Goal: Information Seeking & Learning: Compare options

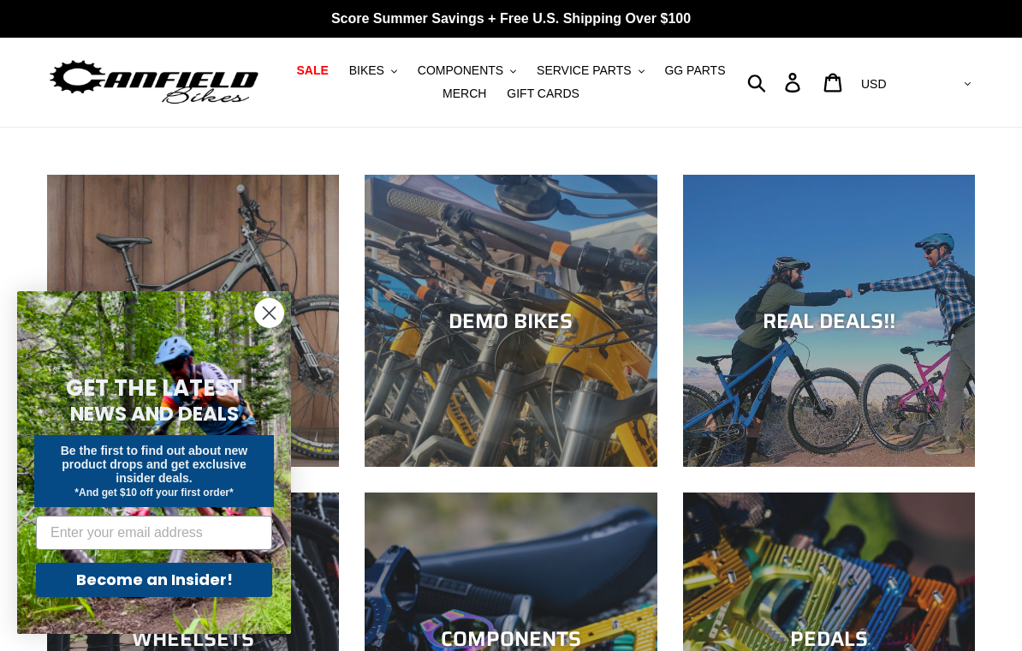
click at [282, 312] on circle "Close dialog" at bounding box center [269, 313] width 28 height 28
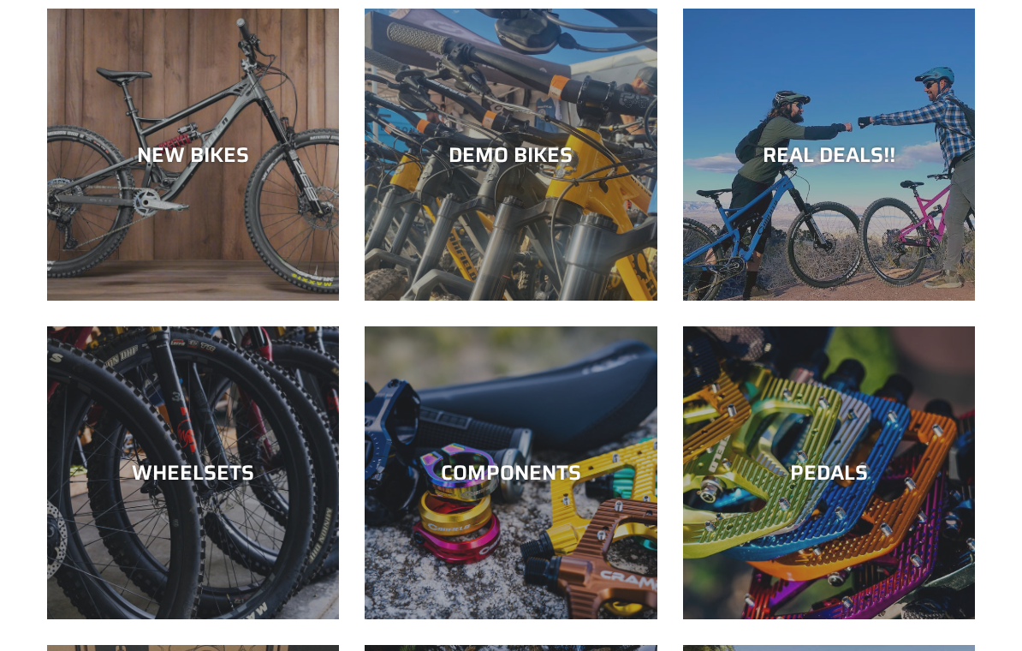
scroll to position [167, 0]
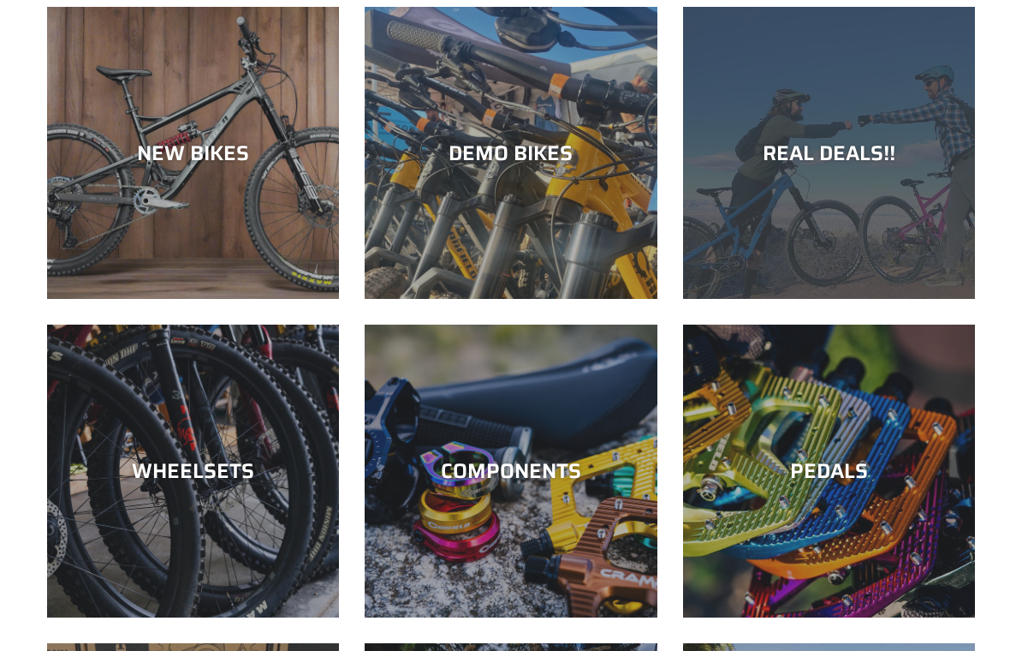
click at [838, 156] on div "REAL DEALS!!" at bounding box center [829, 153] width 292 height 25
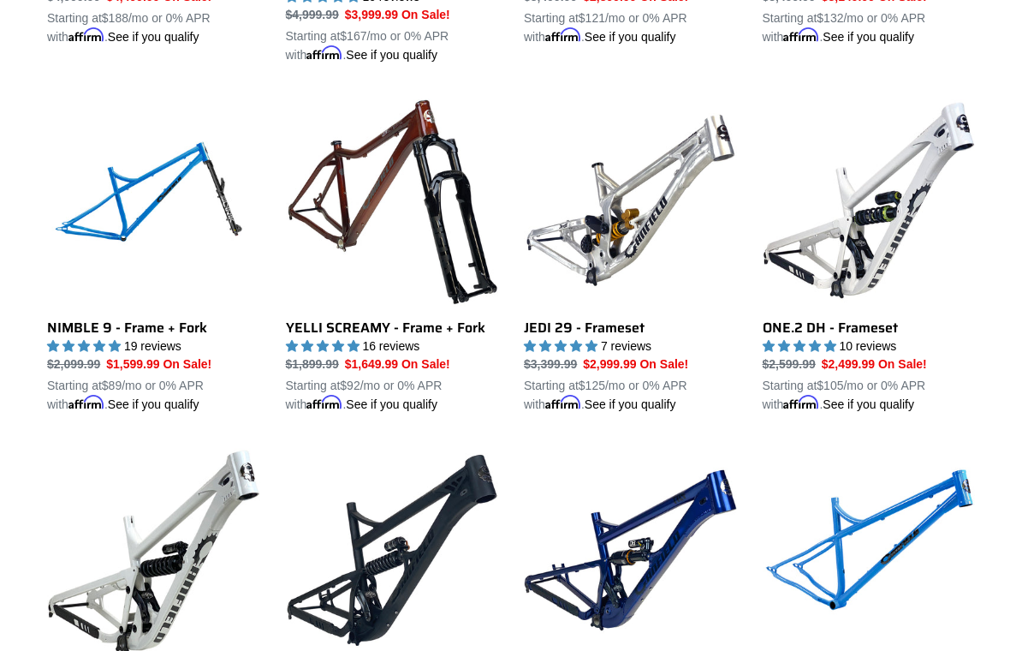
scroll to position [2169, 0]
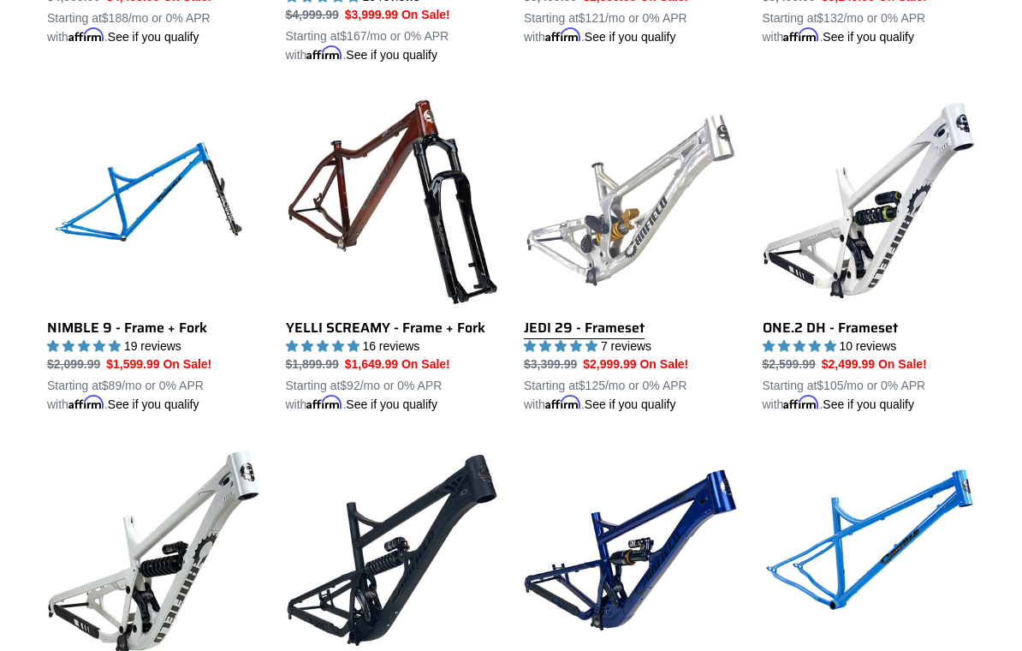
click at [647, 240] on link "JEDI 29 - Frameset" at bounding box center [630, 253] width 213 height 319
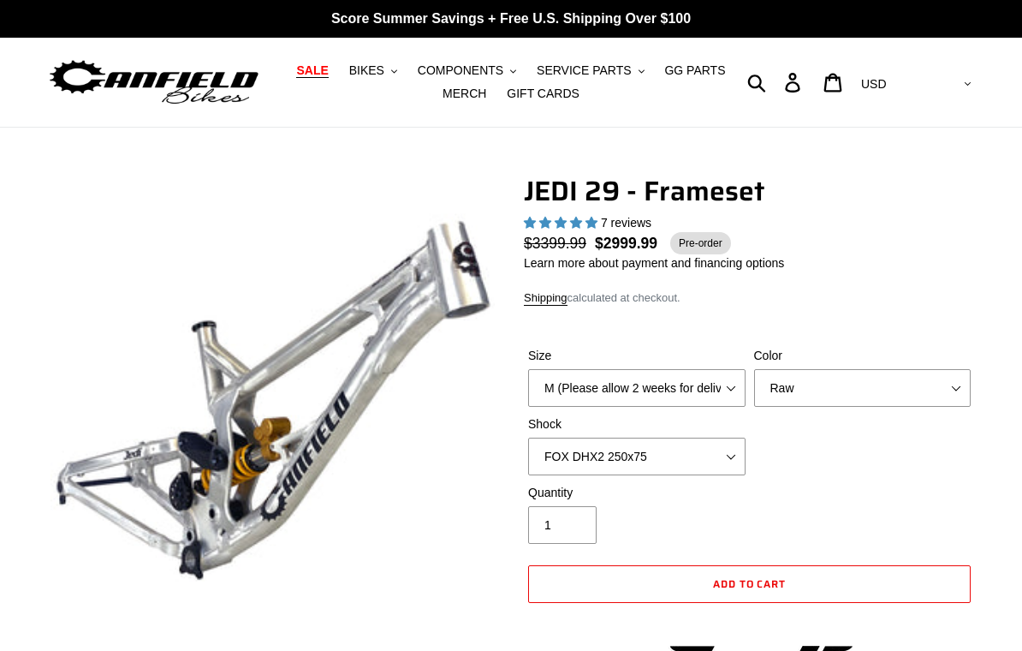
select select "highest-rating"
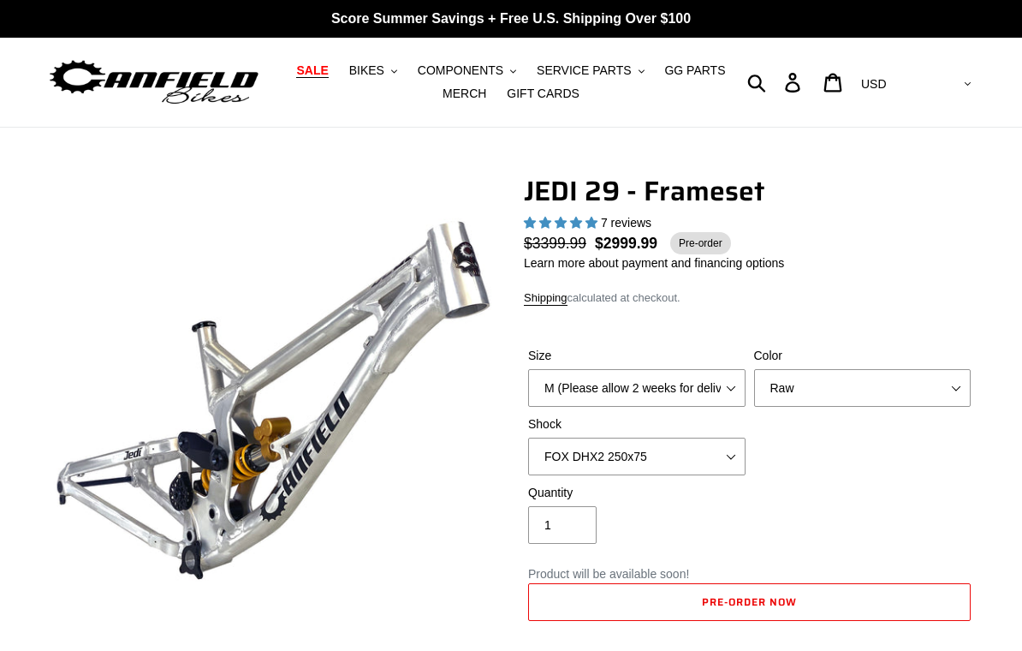
click at [736, 388] on select "M (Please allow 2 weeks for delivery) L (Please allow 2 weeks for delivery) XL" at bounding box center [637, 388] width 218 height 38
click at [373, 80] on button "BIKES .cls-1{fill:#231f20}" at bounding box center [373, 70] width 65 height 23
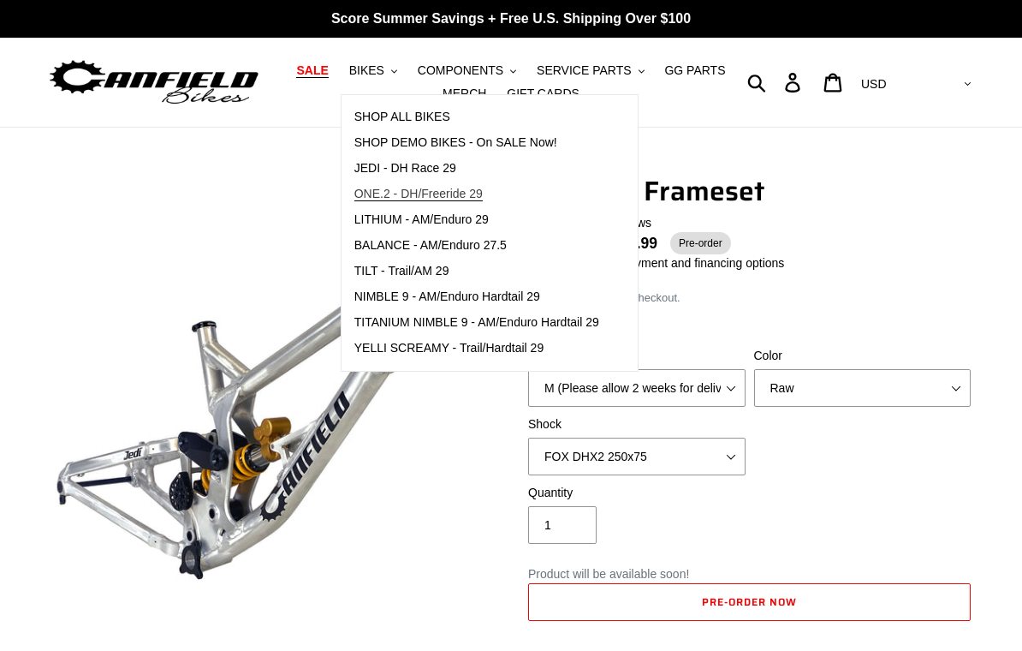
click at [481, 198] on span "ONE.2 - DH/Freeride 29" at bounding box center [419, 194] width 128 height 15
click at [432, 174] on span "JEDI - DH Race 29" at bounding box center [406, 168] width 102 height 15
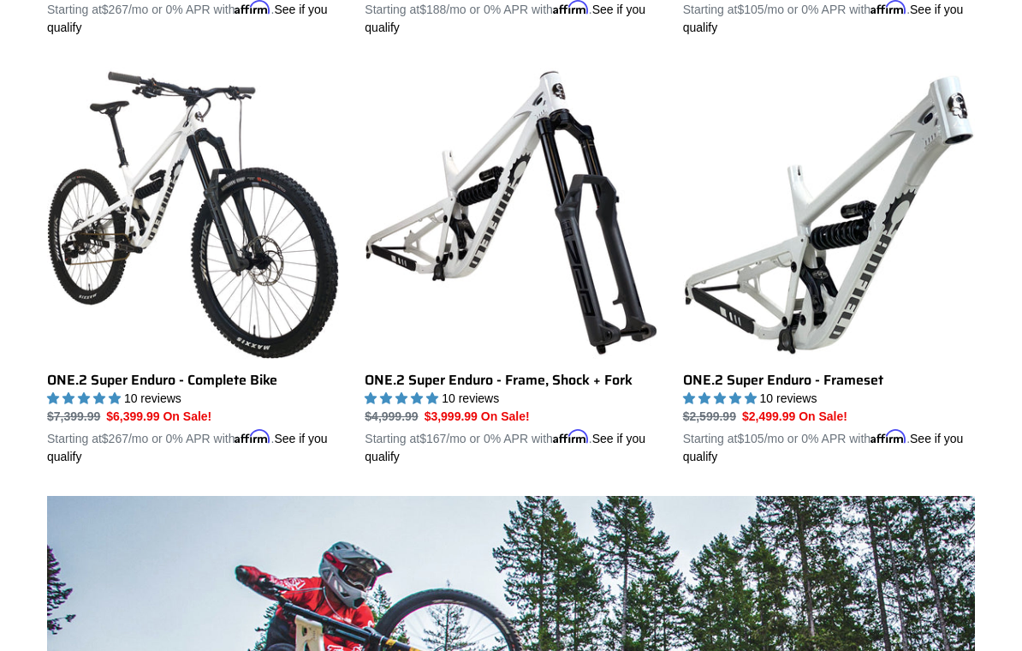
scroll to position [901, 0]
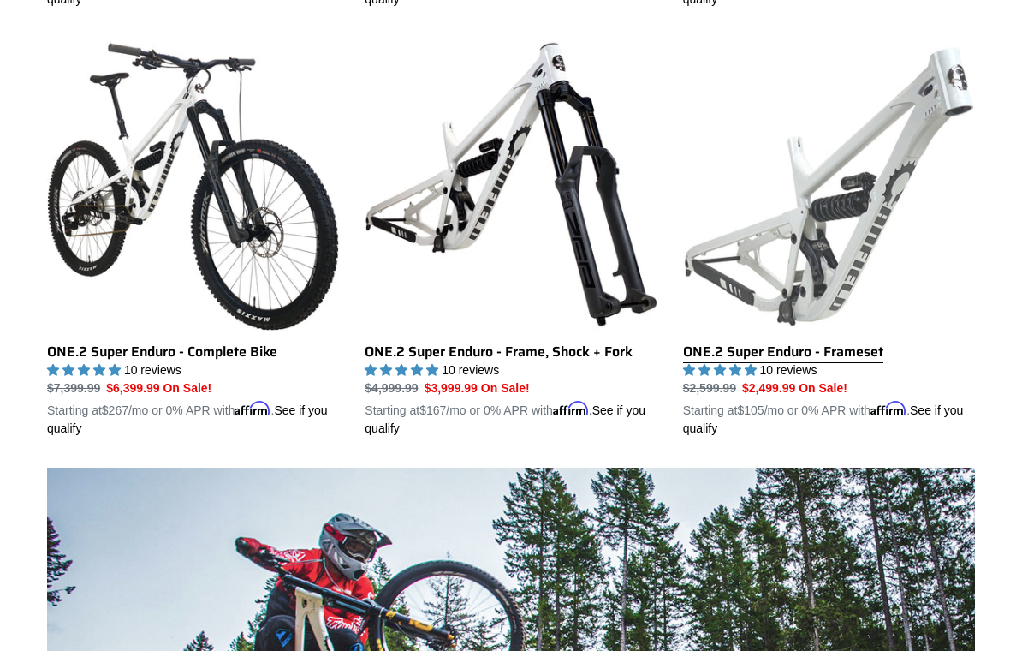
click at [837, 242] on link "ONE.2 Super Enduro - Frameset" at bounding box center [829, 238] width 292 height 399
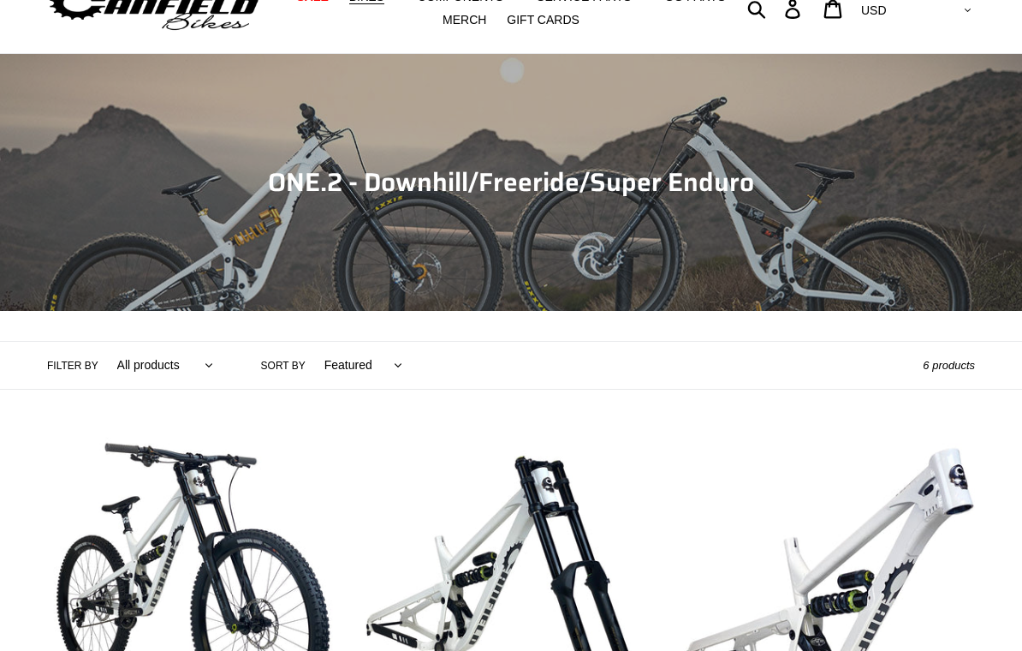
scroll to position [0, 0]
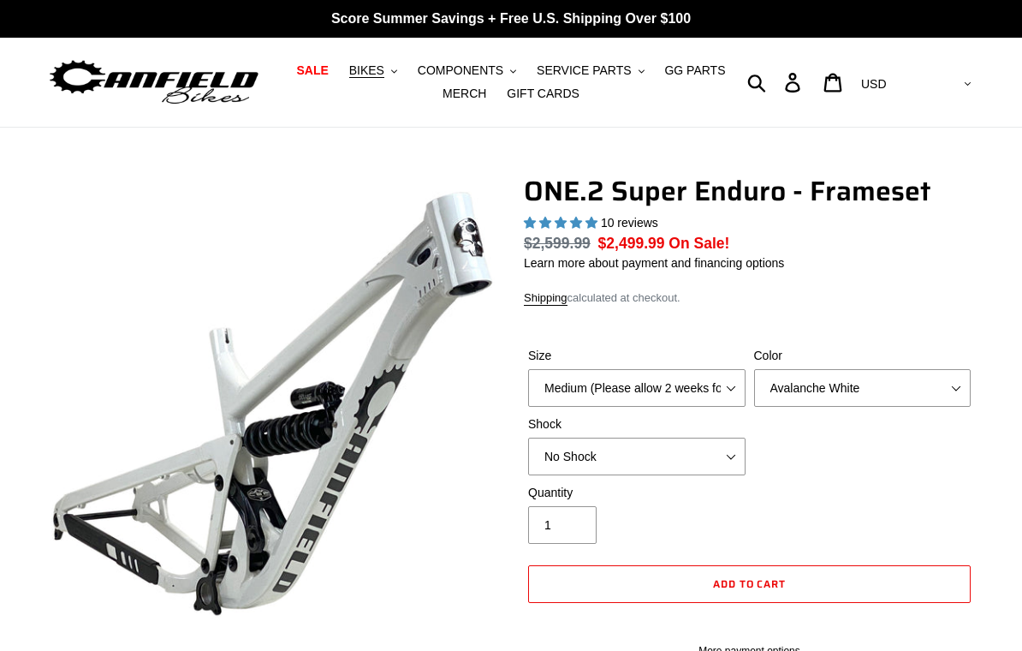
select select "highest-rating"
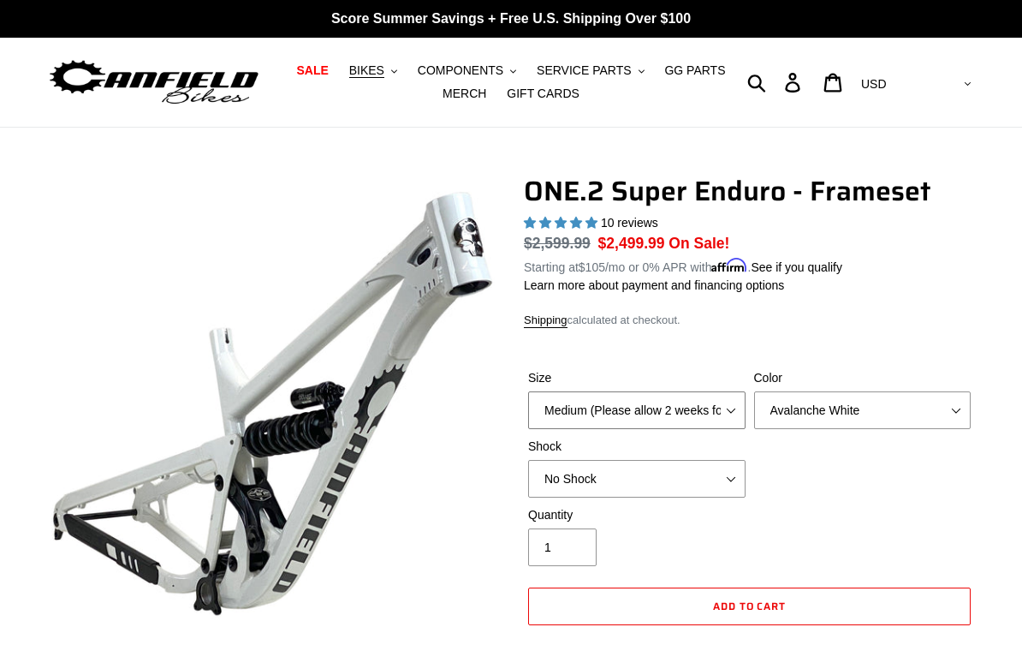
click at [730, 404] on select "Medium (Please allow 2 weeks for delivery) Large (Sold Out)" at bounding box center [637, 410] width 218 height 38
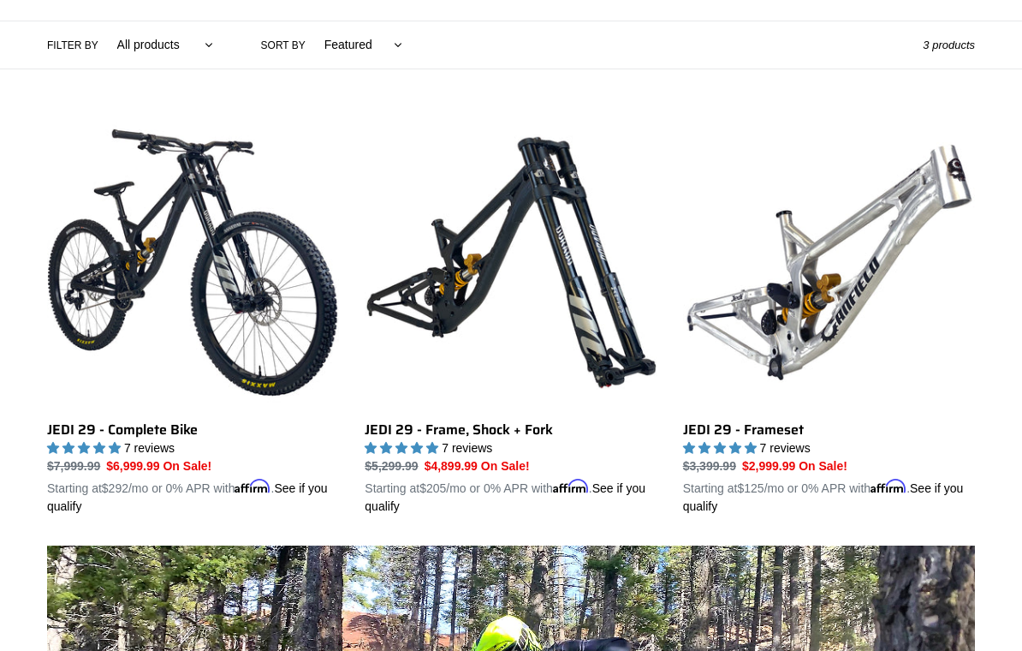
scroll to position [372, 0]
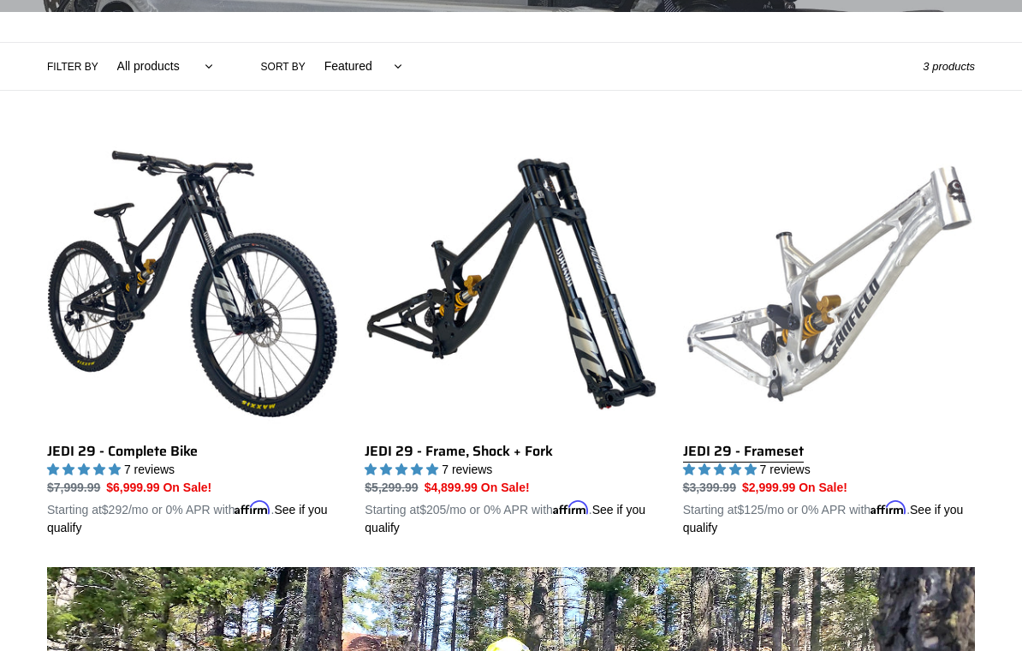
click at [823, 316] on link "JEDI 29 - Frameset" at bounding box center [829, 337] width 292 height 399
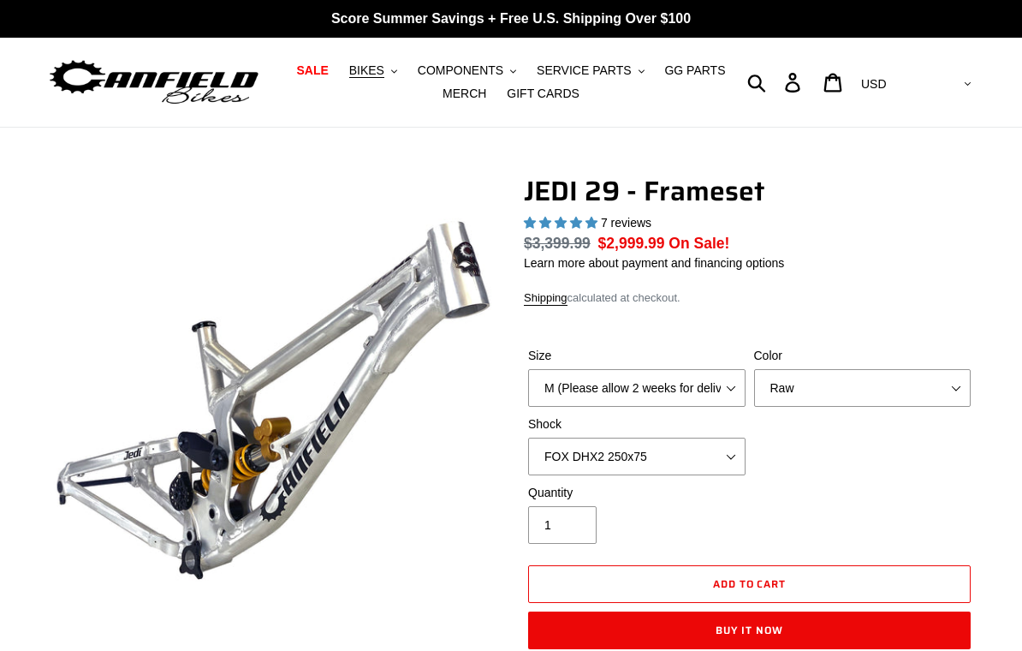
select select "highest-rating"
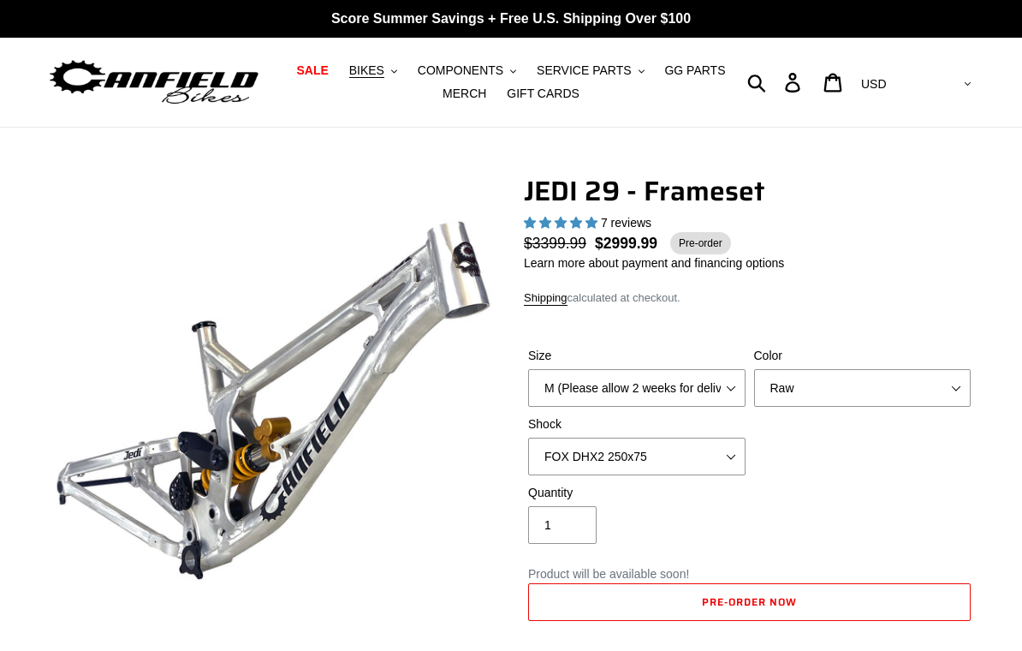
click at [736, 386] on select "M (Please allow 2 weeks for delivery) L (Please allow 2 weeks for delivery) XL" at bounding box center [637, 388] width 218 height 38
click at [370, 78] on span "BIKES" at bounding box center [366, 70] width 35 height 15
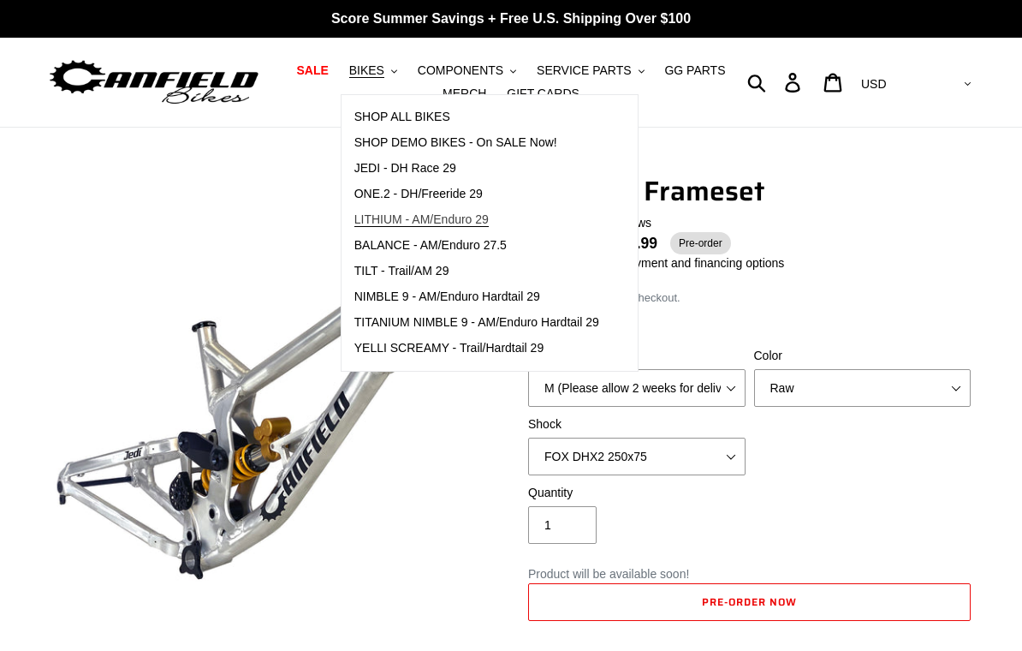
click at [489, 223] on span "LITHIUM - AM/Enduro 29" at bounding box center [422, 219] width 134 height 15
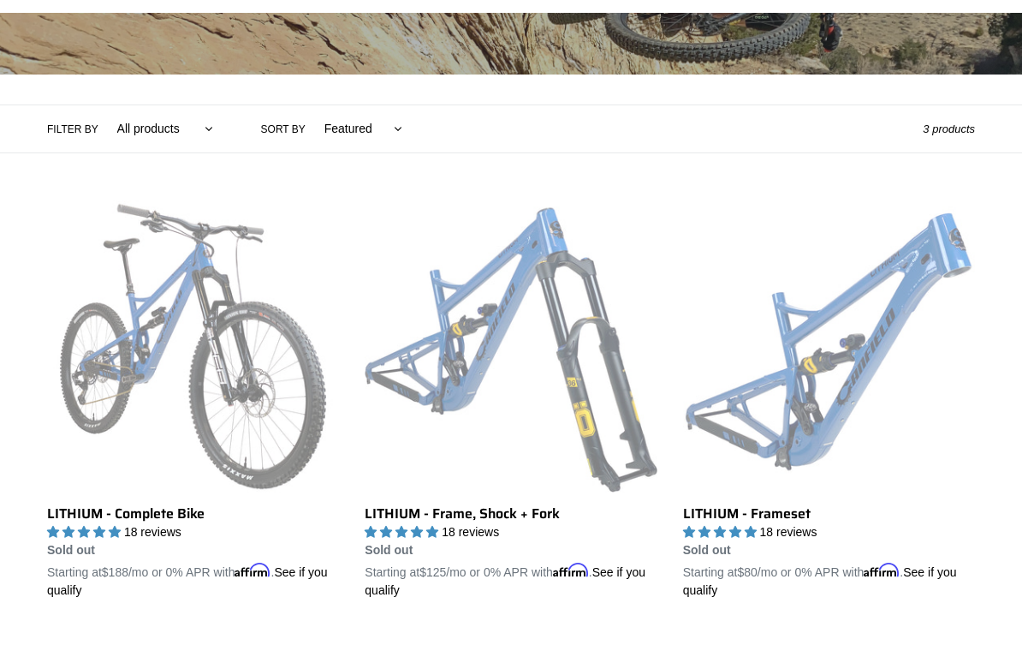
scroll to position [309, 0]
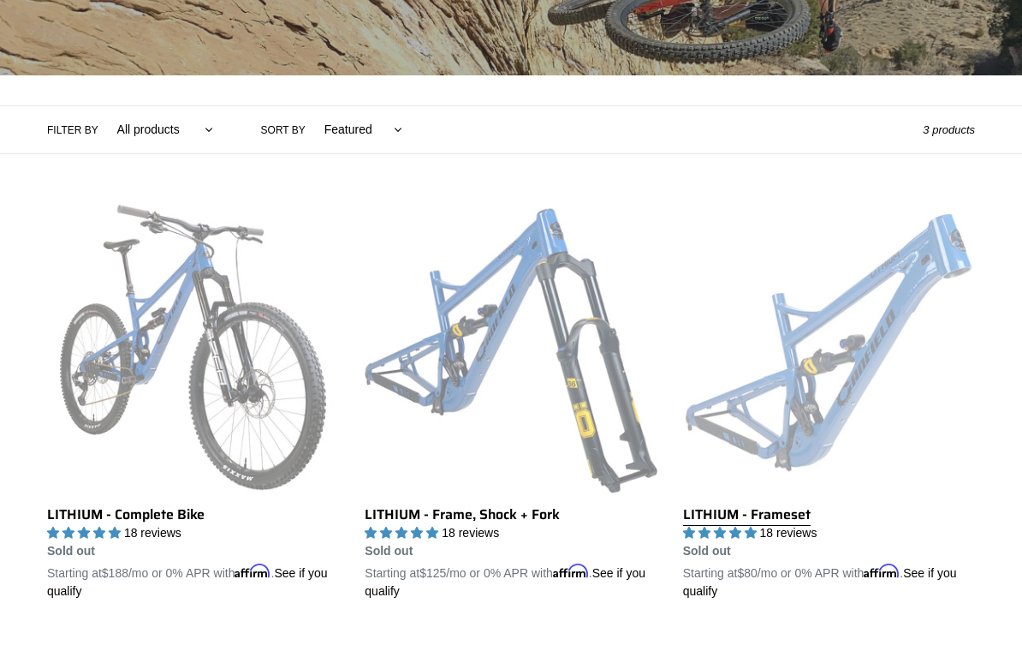
click at [829, 368] on link "LITHIUM - Frameset" at bounding box center [829, 400] width 292 height 399
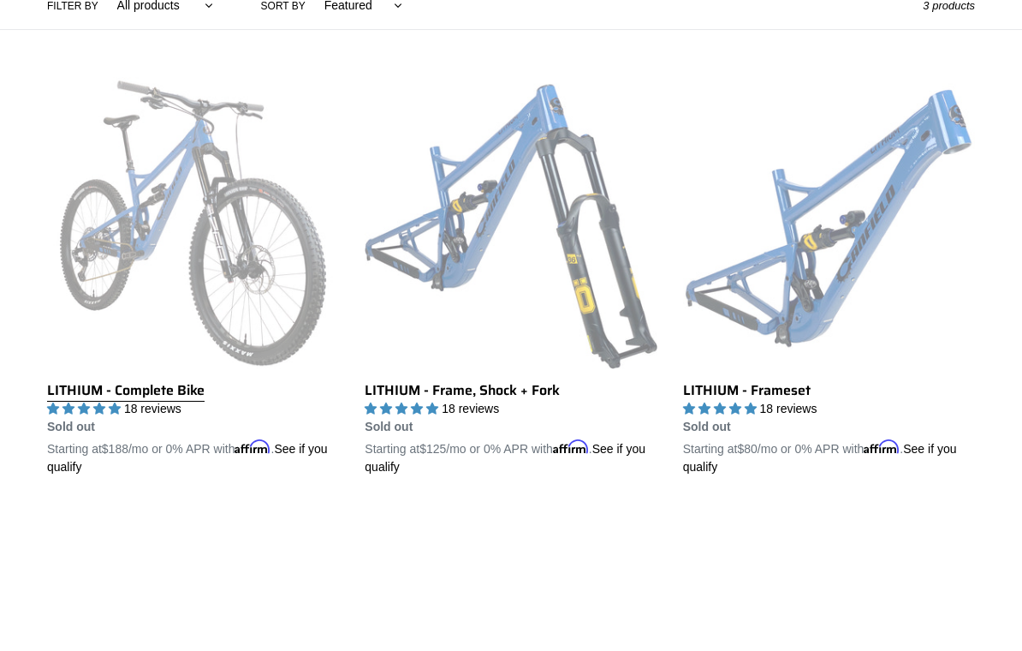
scroll to position [433, 0]
click at [254, 277] on link "LITHIUM - Complete Bike" at bounding box center [193, 276] width 292 height 399
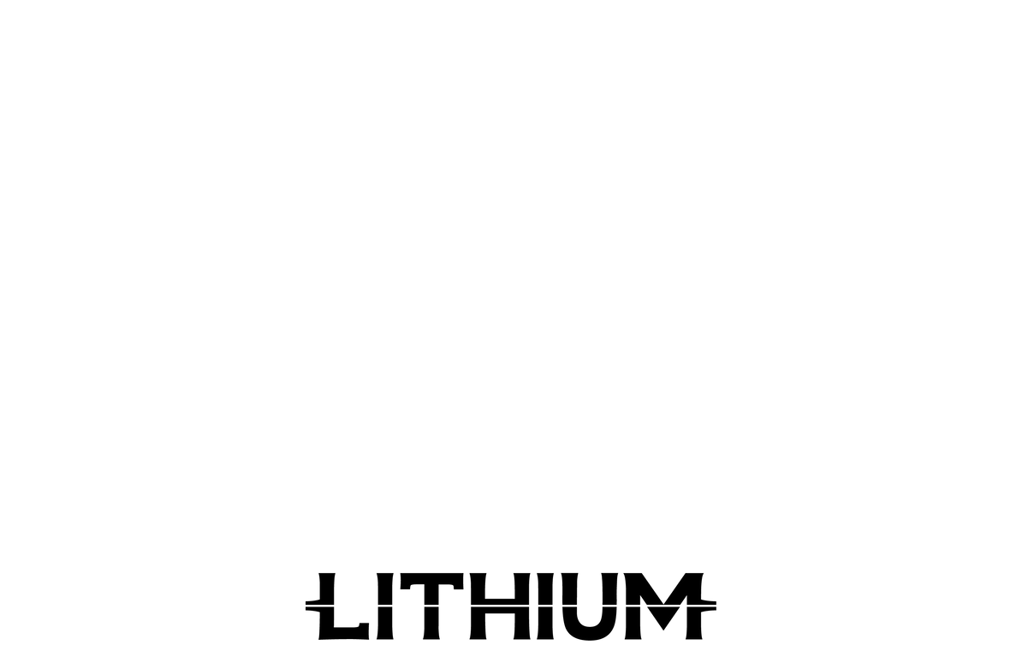
scroll to position [934, 0]
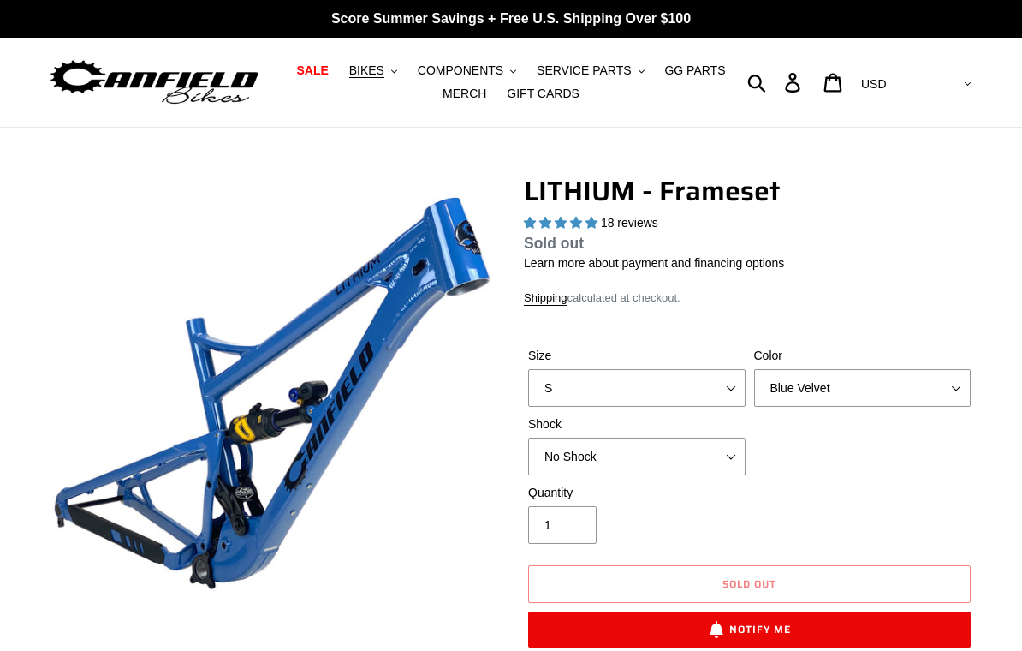
select select "highest-rating"
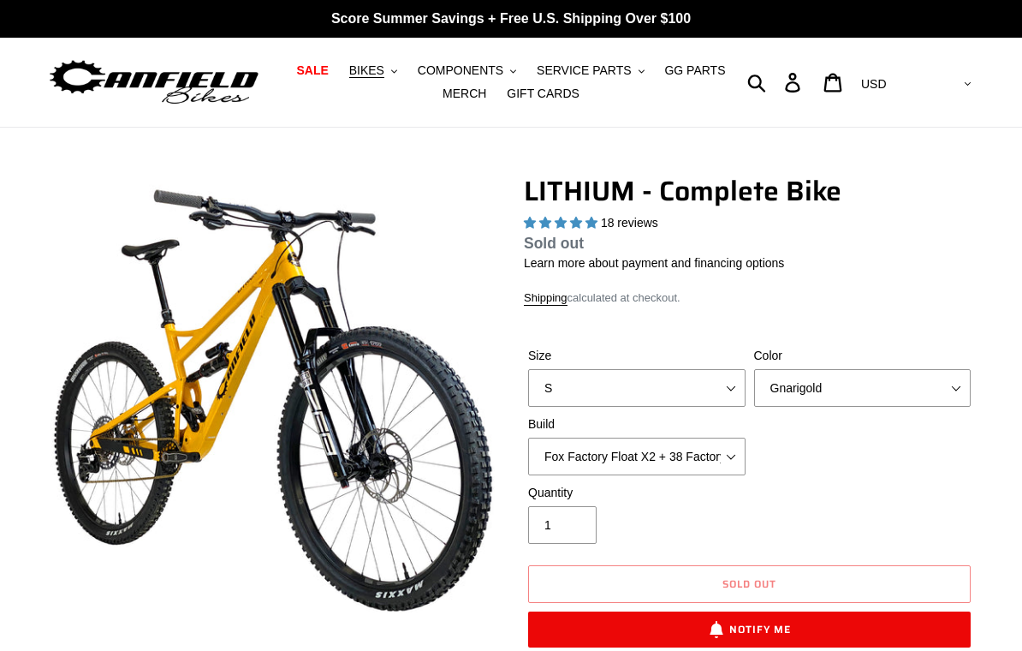
select select "highest-rating"
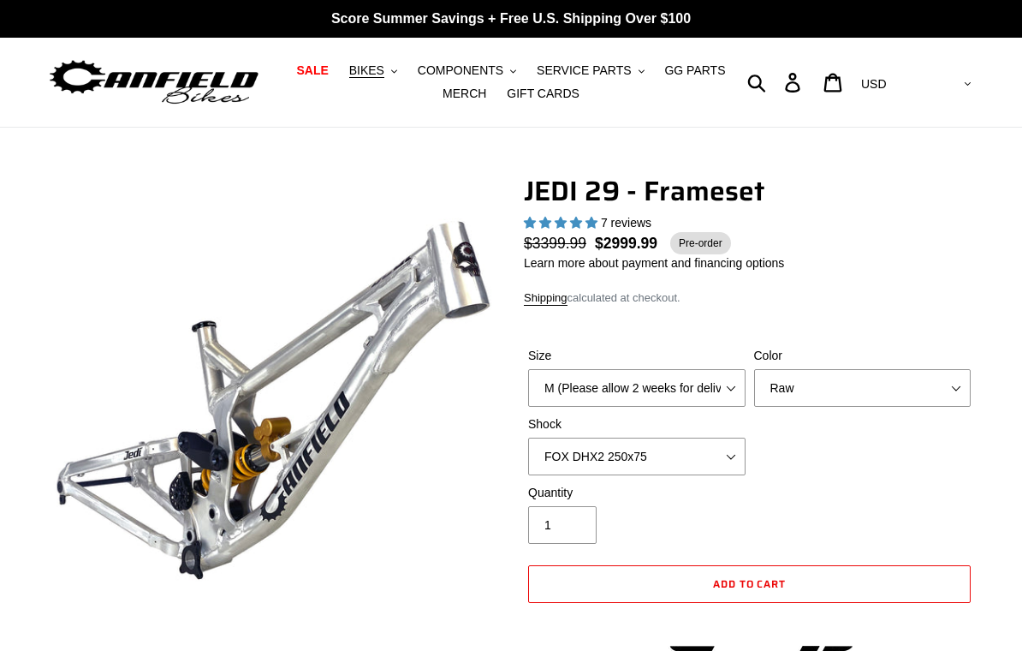
select select "highest-rating"
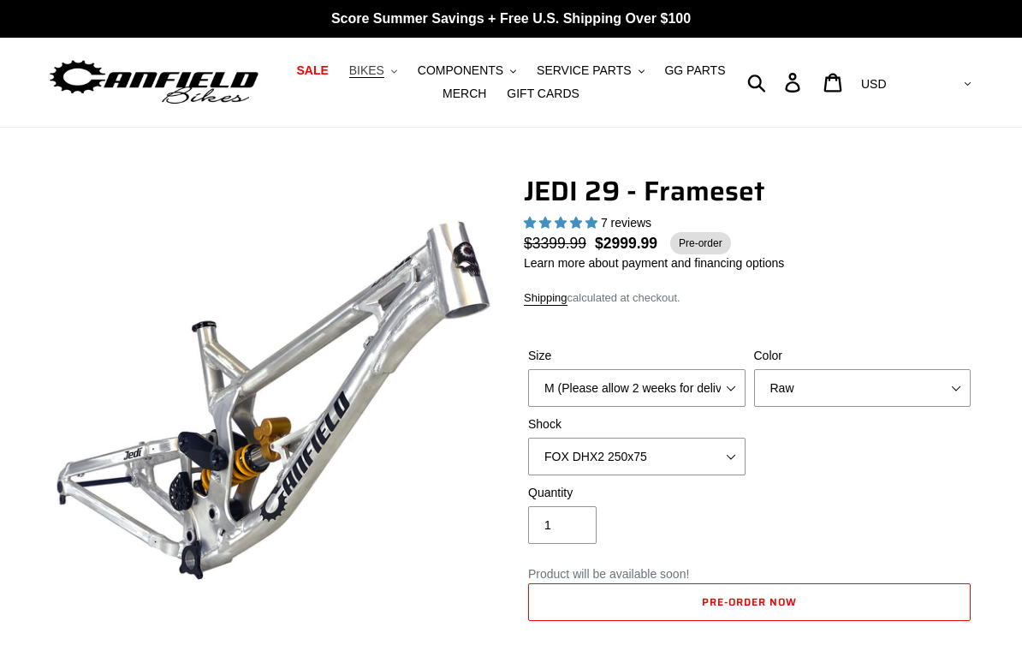
click at [372, 76] on span "BIKES" at bounding box center [366, 70] width 35 height 15
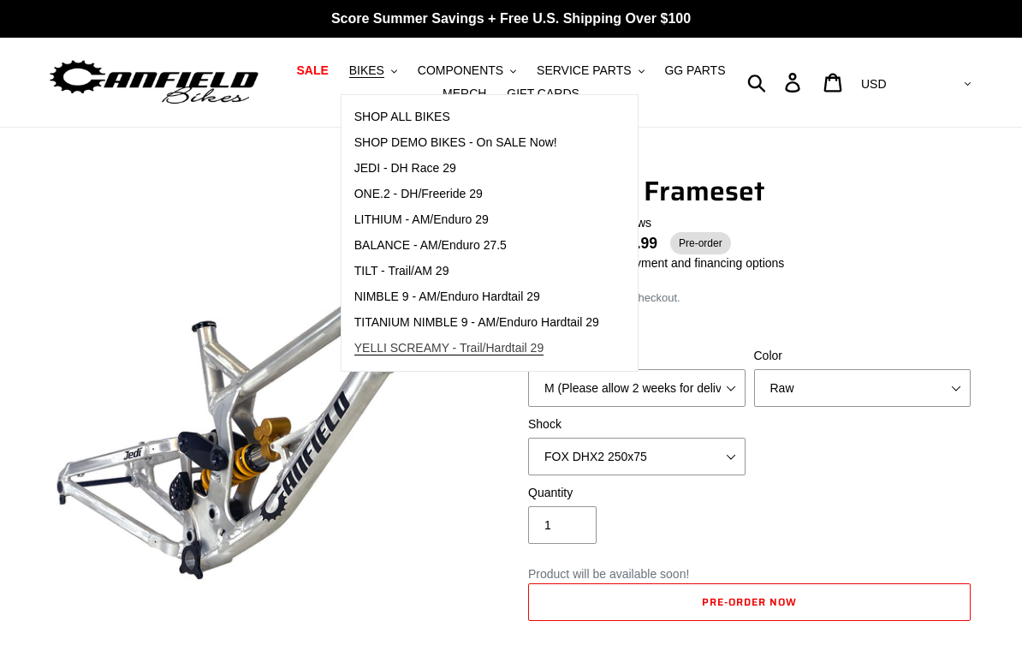
click at [515, 351] on span "YELLI SCREAMY - Trail/Hardtail 29" at bounding box center [450, 348] width 190 height 15
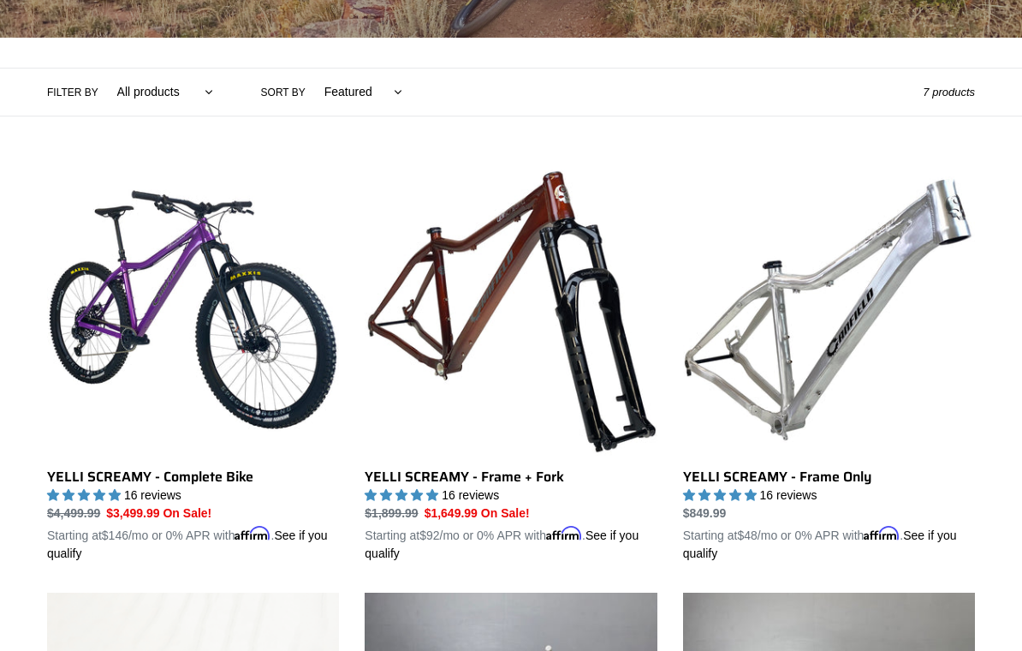
scroll to position [349, 0]
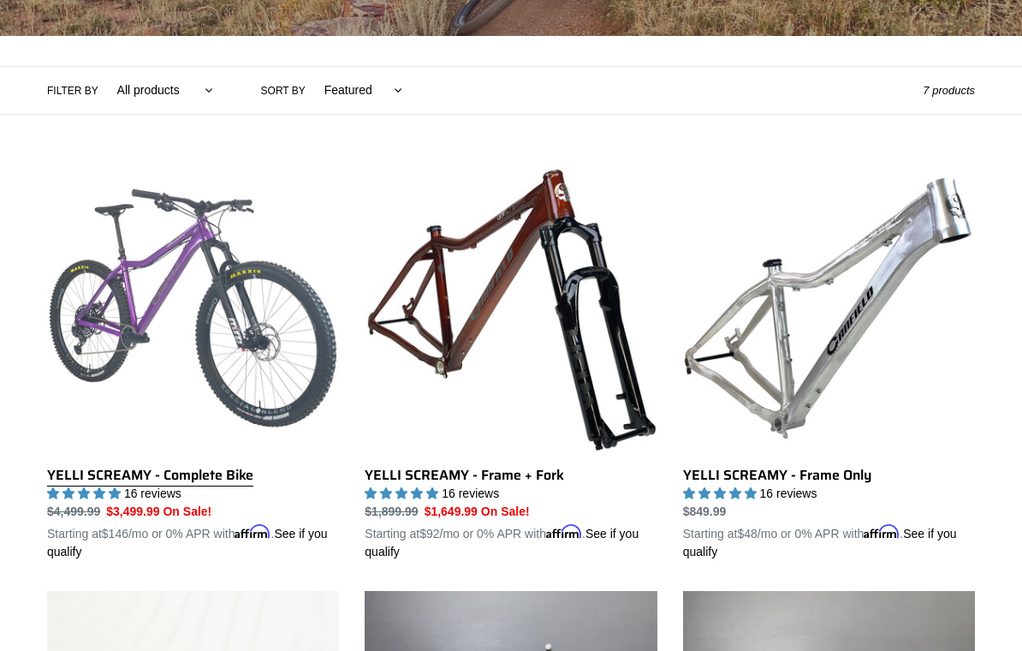
click at [228, 312] on link "YELLI SCREAMY - Complete Bike" at bounding box center [193, 361] width 292 height 399
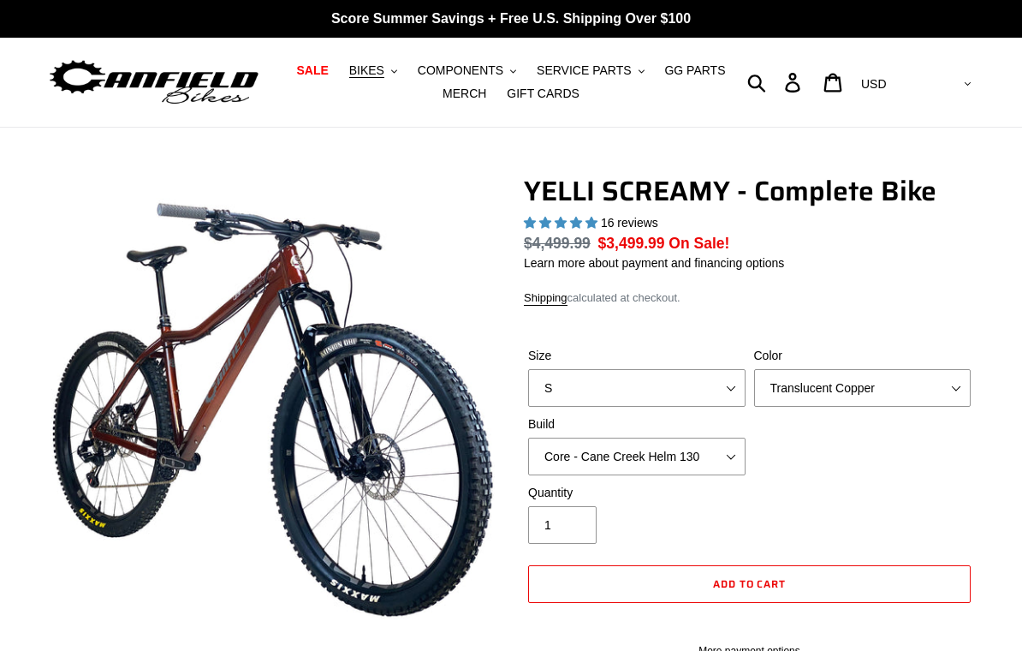
select select "highest-rating"
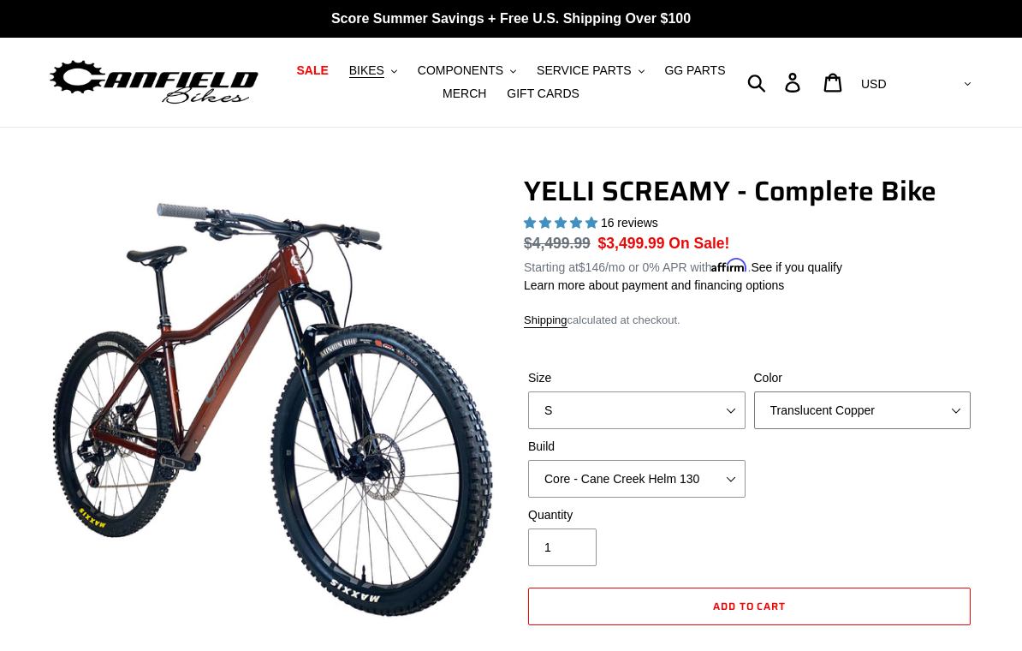
click at [961, 417] on select "Translucent Copper Purple Haze Raw" at bounding box center [863, 410] width 218 height 38
select select "Purple Haze"
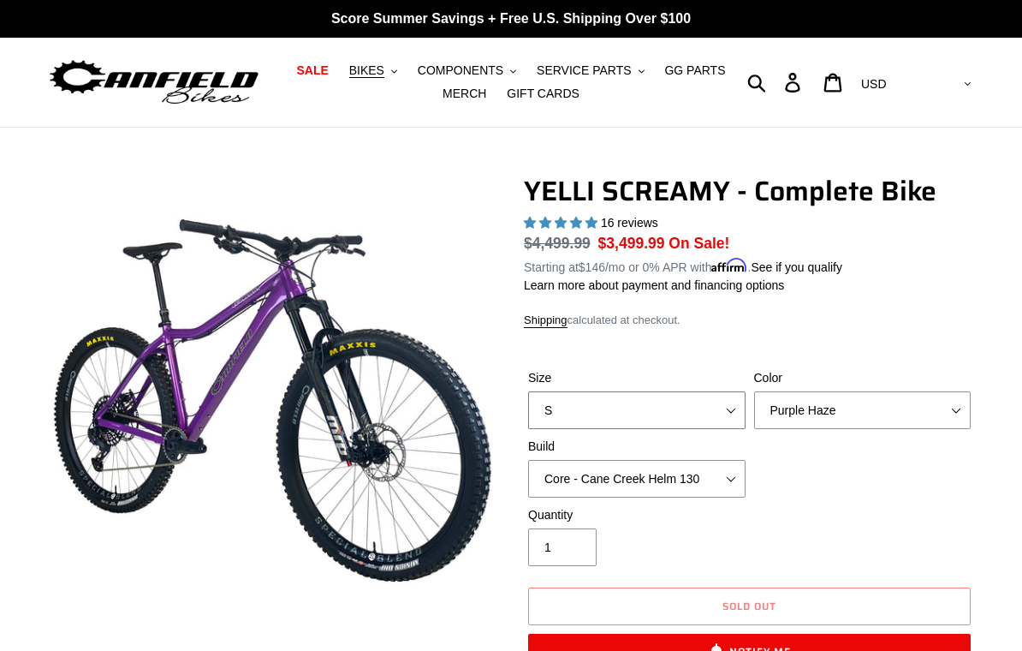
click at [727, 408] on select "S M L XL" at bounding box center [637, 410] width 218 height 38
select select "M"
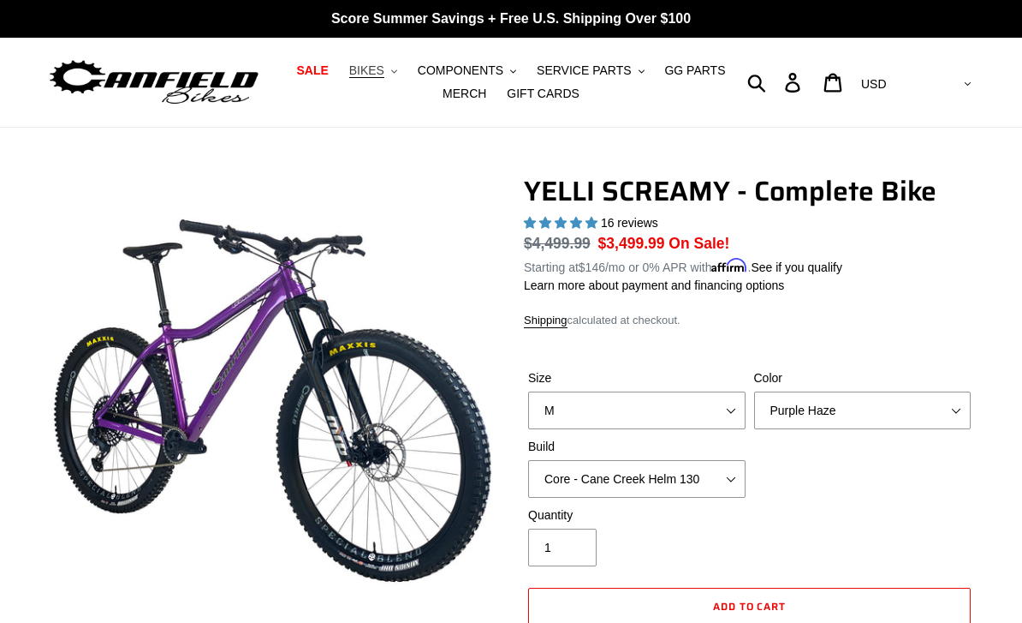
click at [382, 71] on span "BIKES" at bounding box center [366, 70] width 35 height 15
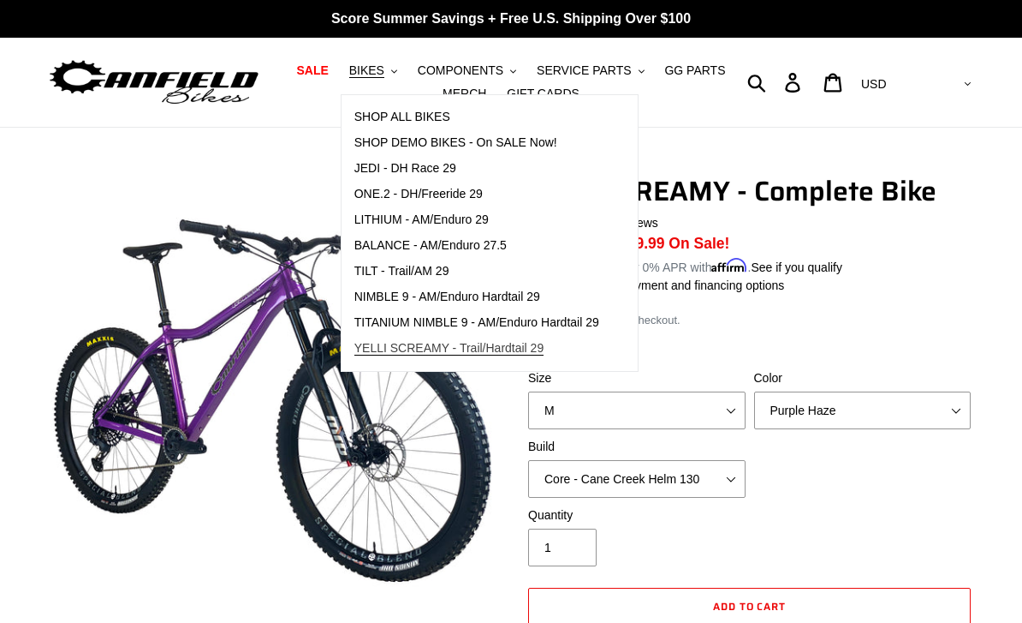
click at [502, 354] on span "YELLI SCREAMY - Trail/Hardtail 29" at bounding box center [450, 348] width 190 height 15
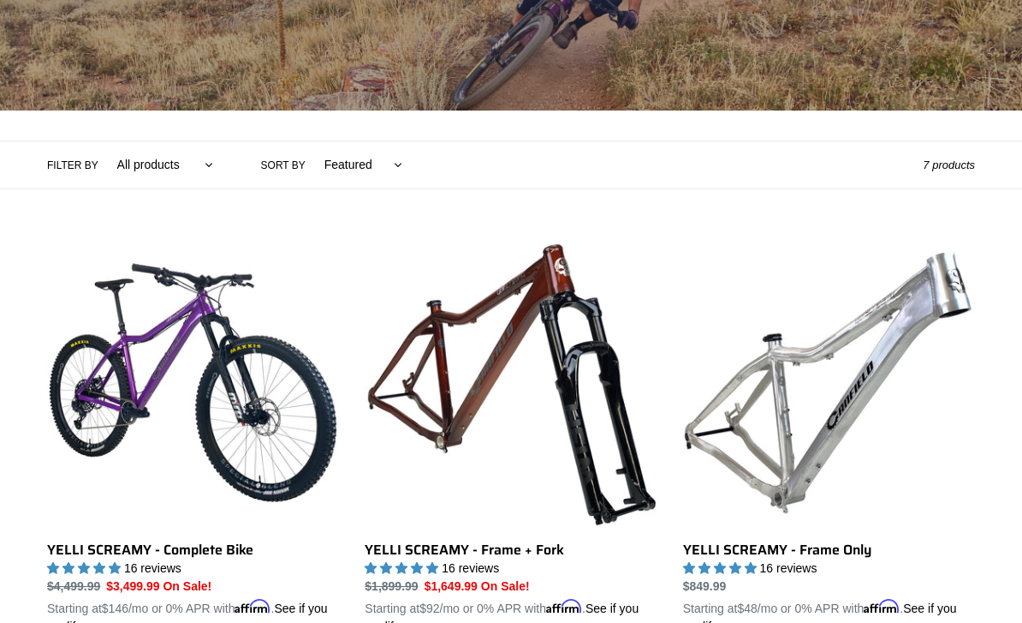
scroll to position [274, 0]
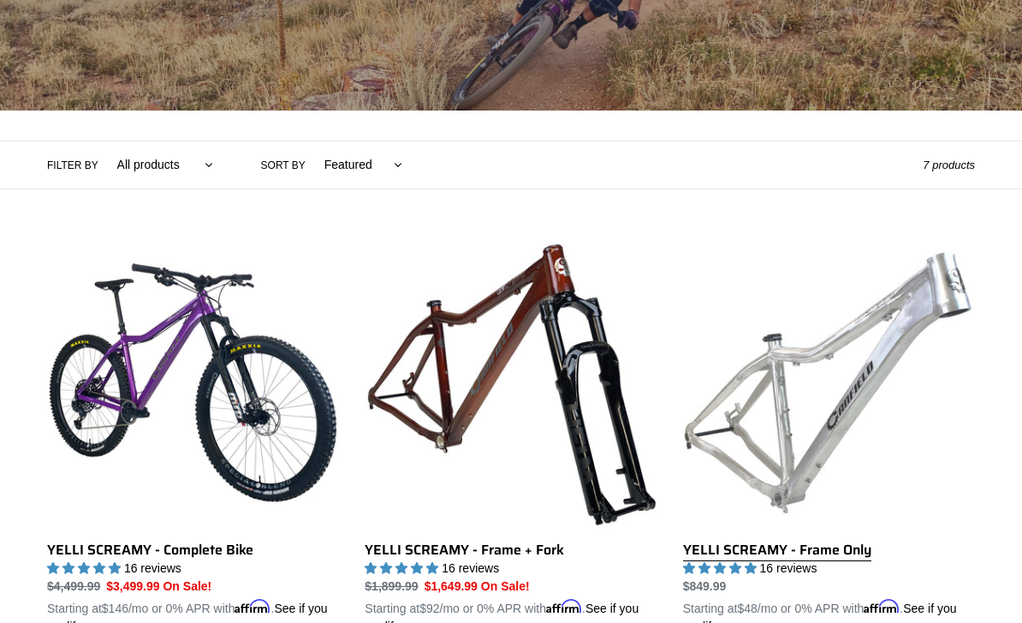
click at [836, 379] on link "YELLI SCREAMY - Frame Only" at bounding box center [829, 435] width 292 height 399
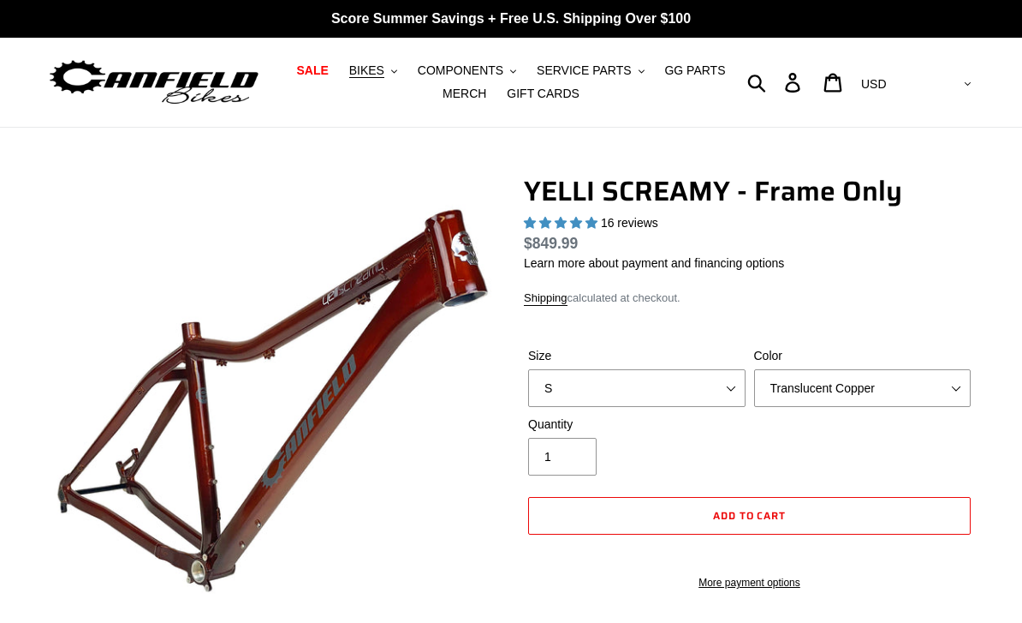
select select "highest-rating"
click at [958, 403] on select "Translucent Copper Purple Haze Raw" at bounding box center [863, 388] width 218 height 38
select select "Purple Haze"
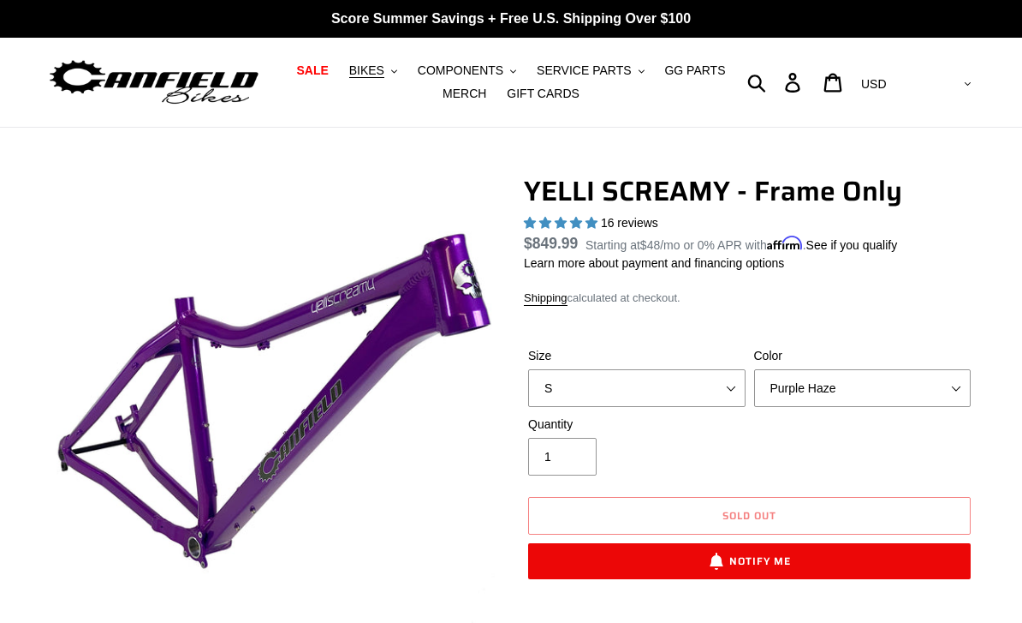
click at [731, 386] on select "S M L XL" at bounding box center [637, 388] width 218 height 38
select select "M"
